Goal: Information Seeking & Learning: Learn about a topic

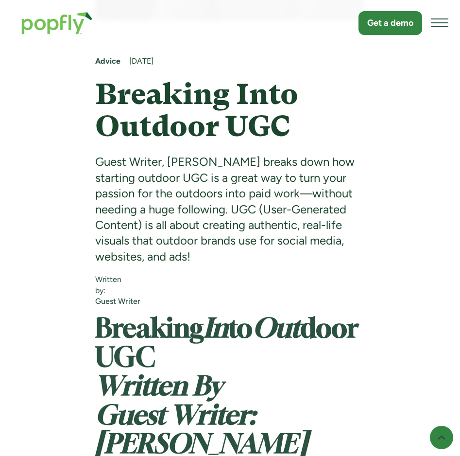
scroll to position [449, 0]
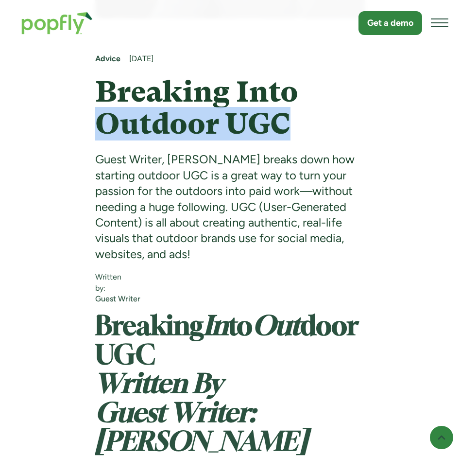
drag, startPoint x: 299, startPoint y: 122, endPoint x: 86, endPoint y: 121, distance: 212.8
copy h1 "Outdoor UGC"
click at [326, 126] on h1 "Breaking Into Outdoor UGC" at bounding box center [230, 108] width 270 height 64
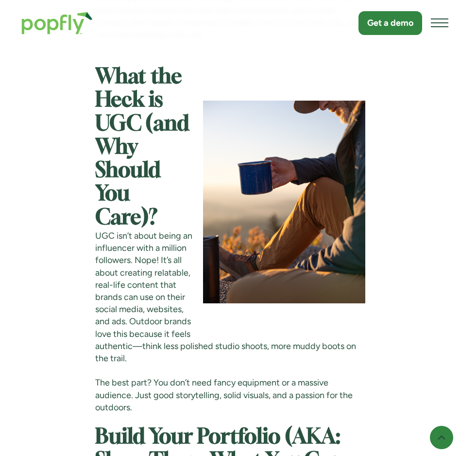
scroll to position [1166, 0]
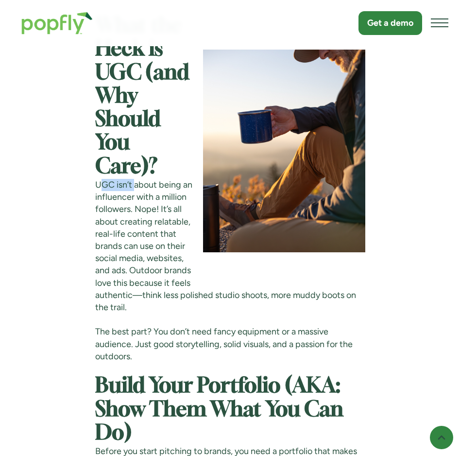
drag, startPoint x: 102, startPoint y: 160, endPoint x: 137, endPoint y: 159, distance: 35.5
click at [136, 179] on p "UGC isn’t about being an influencer with a million followers. Nope! It’s all ab…" at bounding box center [230, 246] width 270 height 135
click at [138, 179] on p "UGC isn’t about being an influencer with a million followers. Nope! It’s all ab…" at bounding box center [230, 246] width 270 height 135
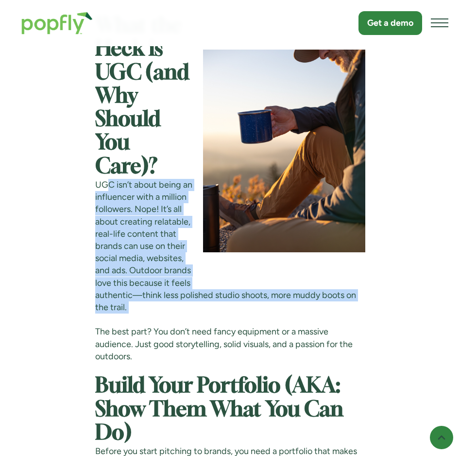
drag, startPoint x: 106, startPoint y: 161, endPoint x: 151, endPoint y: 305, distance: 150.5
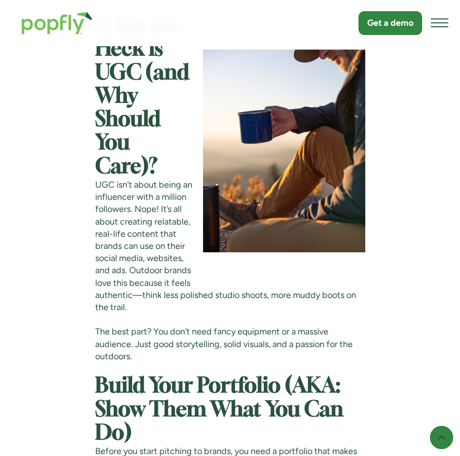
click at [155, 296] on p "UGC isn’t about being an influencer with a million followers. Nope! It’s all ab…" at bounding box center [230, 246] width 270 height 135
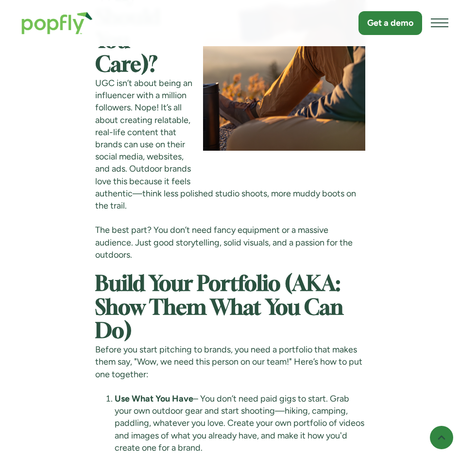
scroll to position [1382, 0]
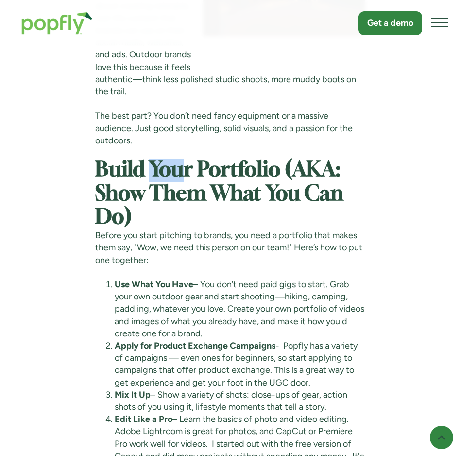
drag, startPoint x: 148, startPoint y: 163, endPoint x: 192, endPoint y: 160, distance: 43.9
click at [186, 160] on strong "Build Your Portfolio (AKA: Show Them What You Can Do)" at bounding box center [219, 193] width 248 height 67
click at [196, 160] on strong "Build Your Portfolio (AKA: Show Them What You Can Do)" at bounding box center [219, 193] width 248 height 67
drag, startPoint x: 186, startPoint y: 155, endPoint x: 241, endPoint y: 321, distance: 175.2
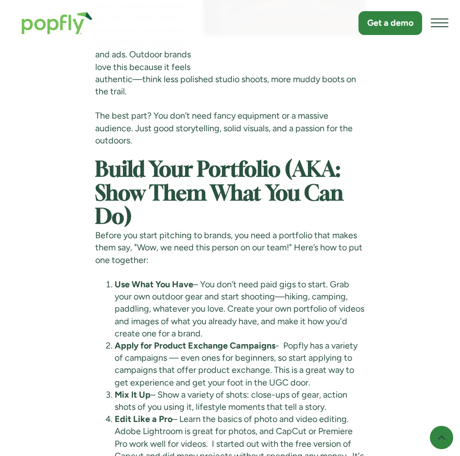
click at [239, 325] on li "Use What You Have – You don’t need paid gigs to start. Grab your own outdoor ge…" at bounding box center [240, 308] width 251 height 61
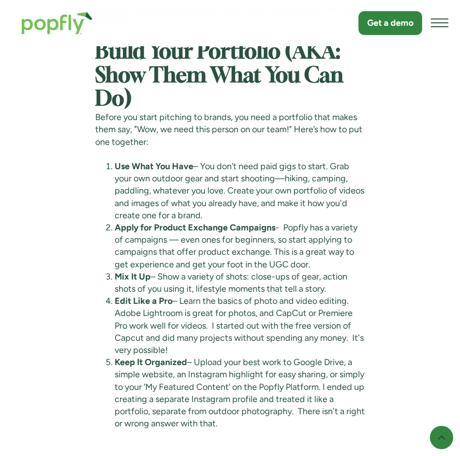
scroll to position [1514, 0]
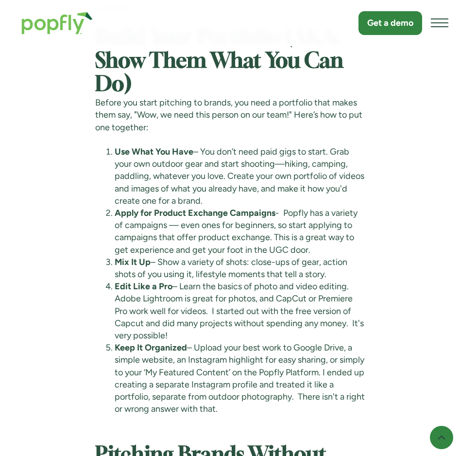
click at [291, 207] on li "Apply for Product Exchange Campaigns - Popfly has a variety of campaigns — even…" at bounding box center [240, 231] width 251 height 49
copy li "Popfly"
click at [293, 182] on li "Use What You Have – You don’t need paid gigs to start. Grab your own outdoor ge…" at bounding box center [240, 176] width 251 height 61
drag, startPoint x: 155, startPoint y: 200, endPoint x: 274, endPoint y: 200, distance: 119.5
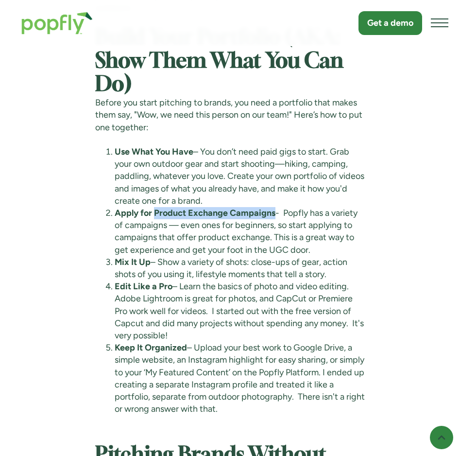
click at [274, 207] on strong "Apply for Product Exchange Campaigns" at bounding box center [195, 212] width 161 height 11
copy strong "Product Exchange Campaigns"
click at [351, 177] on li "Use What You Have – You don’t need paid gigs to start. Grab your own outdoor ge…" at bounding box center [240, 176] width 251 height 61
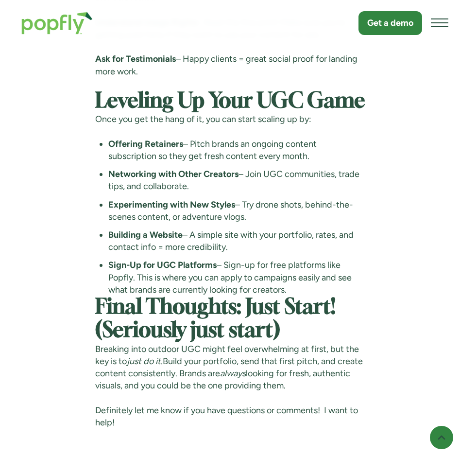
scroll to position [3015, 0]
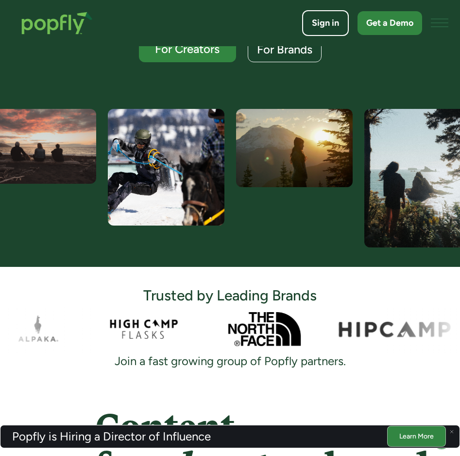
scroll to position [373, 0]
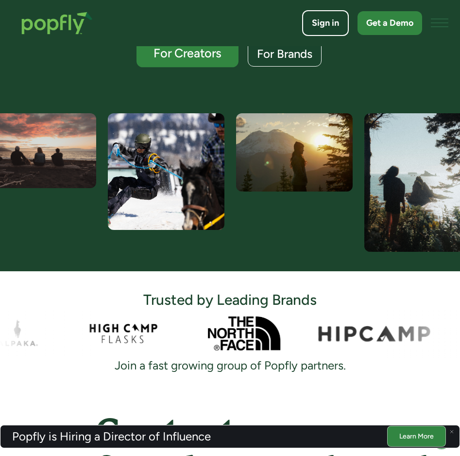
click at [206, 57] on div "For Creators" at bounding box center [187, 53] width 84 height 13
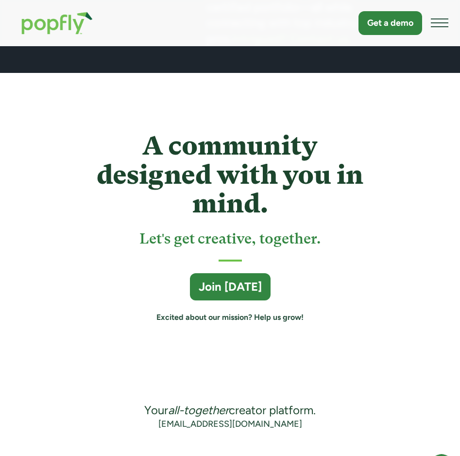
scroll to position [3751, 0]
